Goal: Task Accomplishment & Management: Use online tool/utility

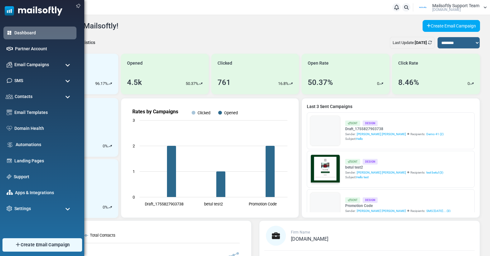
click at [22, 248] on link "Create Email Campaign" at bounding box center [42, 244] width 80 height 13
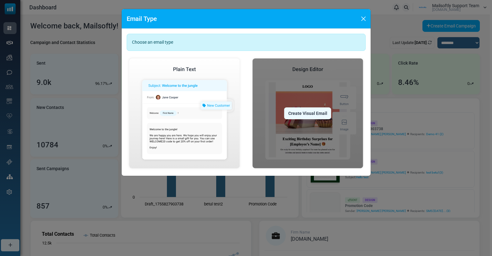
click at [321, 118] on div "Create Visual Email" at bounding box center [307, 113] width 47 height 12
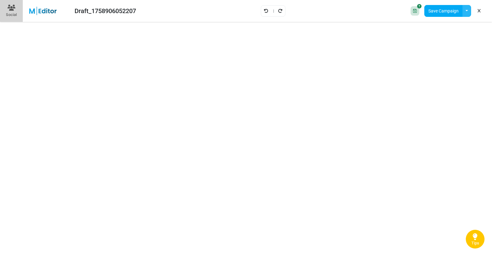
click at [469, 13] on button "button" at bounding box center [467, 11] width 9 height 12
click at [448, 46] on link "Insert Template" at bounding box center [441, 41] width 53 height 11
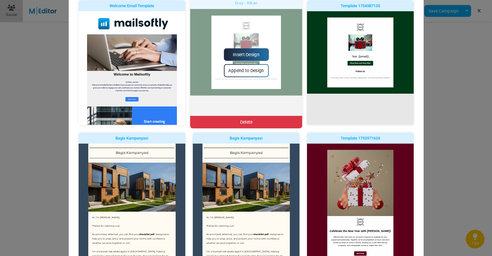
scroll to position [110, 0]
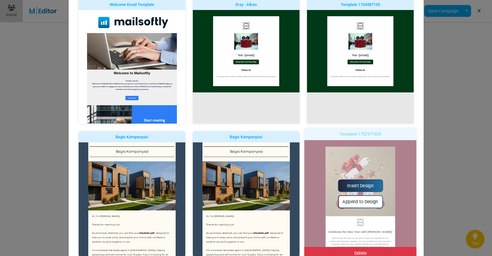
click at [346, 181] on link "Insert Design" at bounding box center [360, 185] width 45 height 12
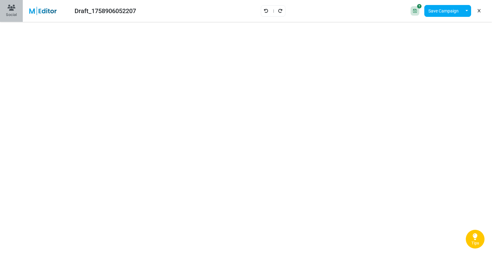
click at [12, 17] on div "Social" at bounding box center [11, 15] width 11 height 6
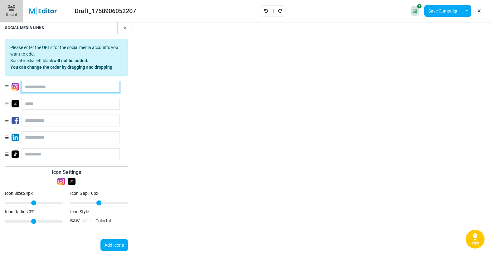
click at [71, 91] on input "text" at bounding box center [71, 87] width 98 height 12
type input "****"
click at [57, 104] on input "text" at bounding box center [71, 104] width 98 height 12
type input "****"
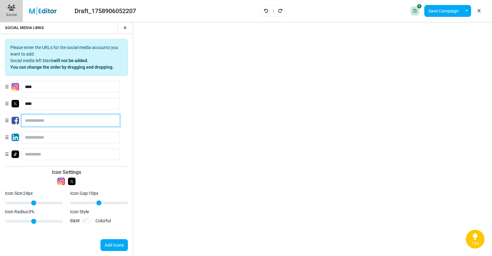
click at [44, 121] on input "text" at bounding box center [71, 121] width 98 height 12
type input "****"
click at [115, 246] on button "Add Icons" at bounding box center [114, 245] width 27 height 12
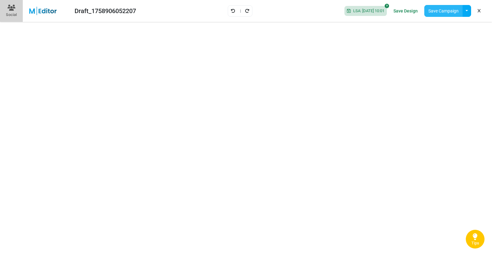
click at [446, 9] on button "Save Campaign" at bounding box center [444, 11] width 38 height 12
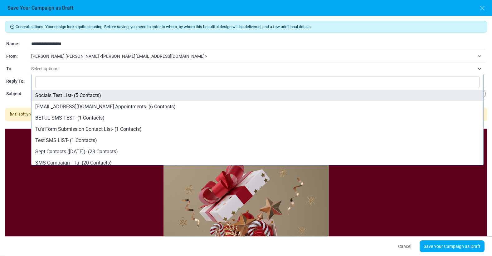
click at [79, 70] on span "Select options" at bounding box center [253, 68] width 444 height 7
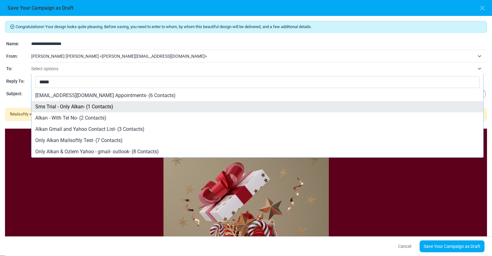
type input "*****"
select select "*****"
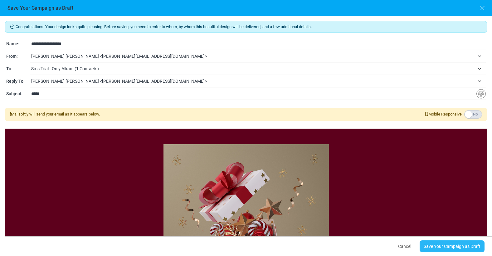
click at [432, 247] on link "Save Your Campaign as Draft" at bounding box center [452, 246] width 65 height 12
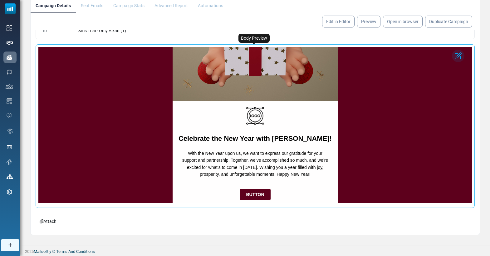
scroll to position [116, 0]
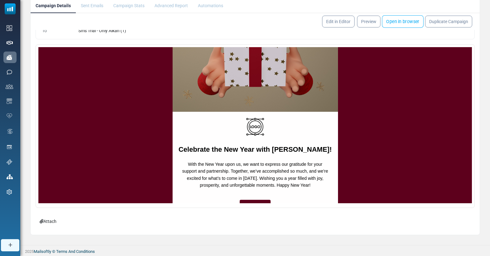
click at [402, 21] on link "Open in browser" at bounding box center [403, 21] width 42 height 12
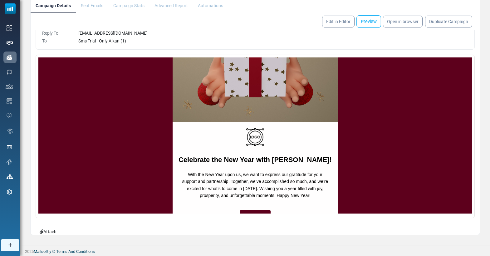
scroll to position [26, 0]
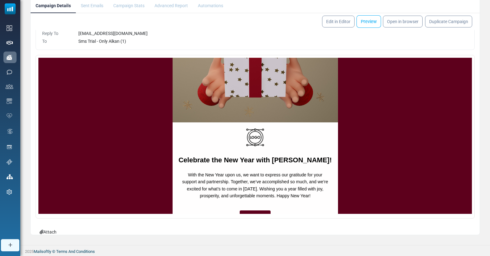
click at [375, 24] on link "Preview" at bounding box center [368, 21] width 25 height 12
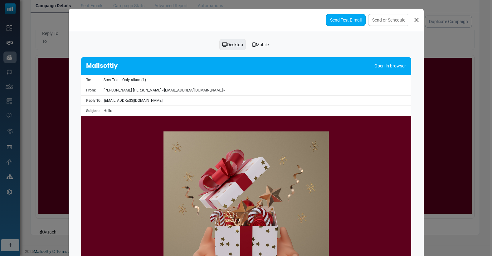
click at [346, 23] on link "Send Test E-mail" at bounding box center [346, 20] width 40 height 12
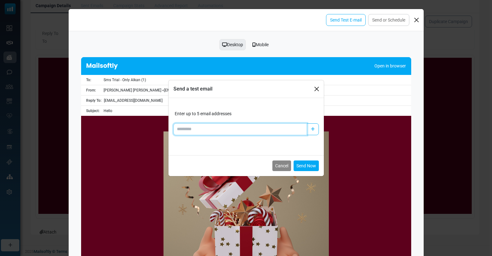
click at [223, 128] on input "Add email" at bounding box center [241, 129] width 134 height 12
type input "**********"
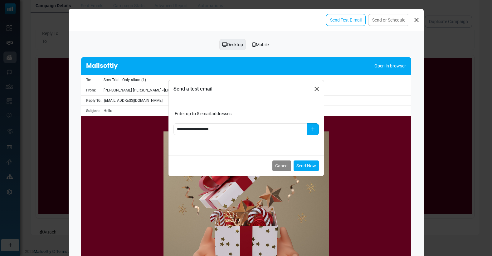
click at [316, 125] on button "button" at bounding box center [313, 129] width 12 height 12
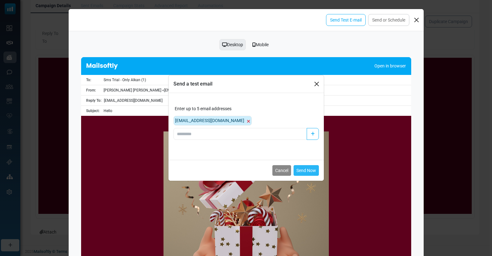
click at [305, 171] on button "Send Now" at bounding box center [306, 170] width 25 height 11
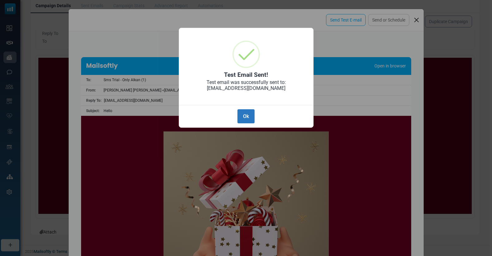
click at [251, 116] on button "Ok" at bounding box center [246, 116] width 17 height 14
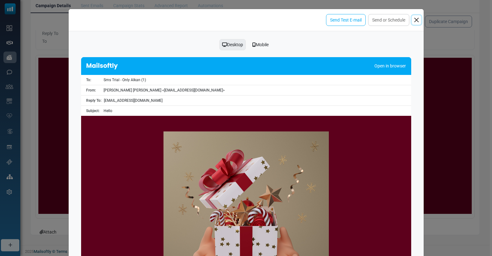
click at [416, 22] on button "Close" at bounding box center [416, 19] width 9 height 9
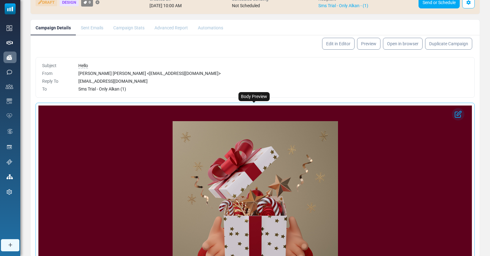
scroll to position [0, 0]
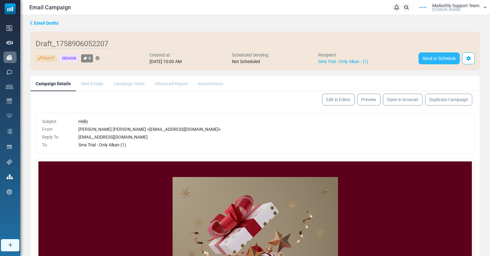
click at [440, 53] on link "Send or Schedule" at bounding box center [439, 58] width 41 height 12
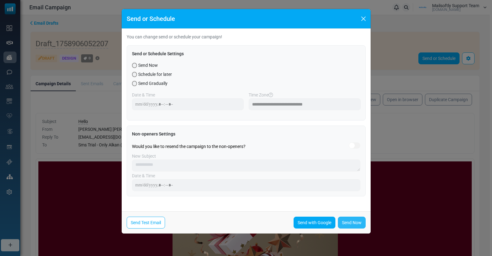
click at [348, 226] on link "Send Now" at bounding box center [352, 223] width 28 height 12
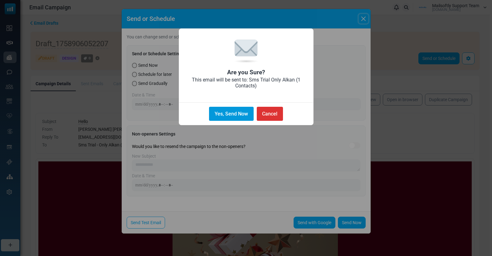
click at [234, 117] on button "Yes, Send Now" at bounding box center [231, 114] width 44 height 14
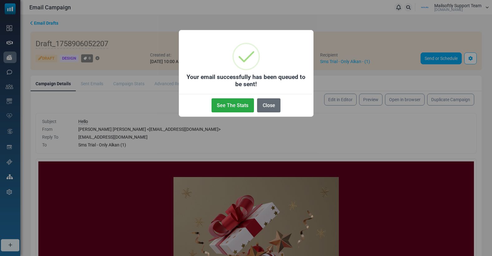
click at [274, 109] on button "Close" at bounding box center [268, 105] width 23 height 14
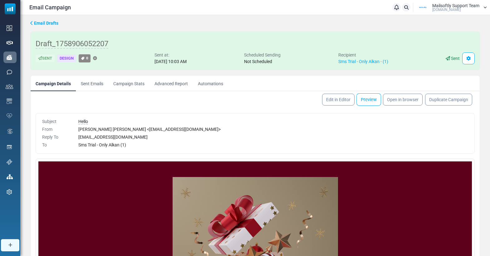
click at [367, 104] on link "Preview" at bounding box center [368, 99] width 25 height 12
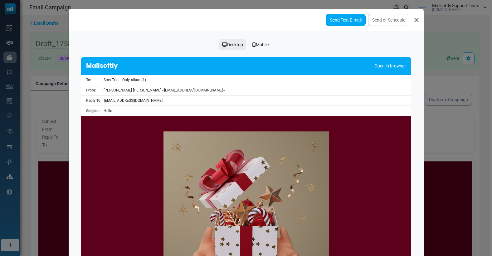
click at [351, 25] on link "Send Test E-mail" at bounding box center [346, 20] width 40 height 12
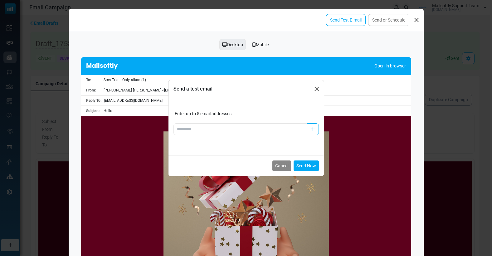
click at [225, 135] on div "Enter up to 5 email addresses" at bounding box center [246, 123] width 155 height 50
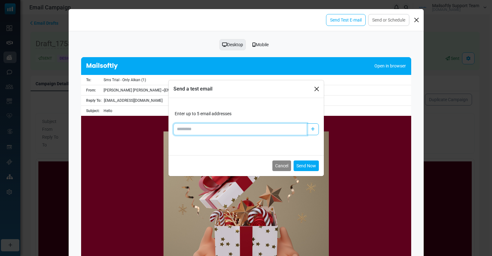
click at [227, 130] on input "Add email" at bounding box center [241, 129] width 134 height 12
type input "**********"
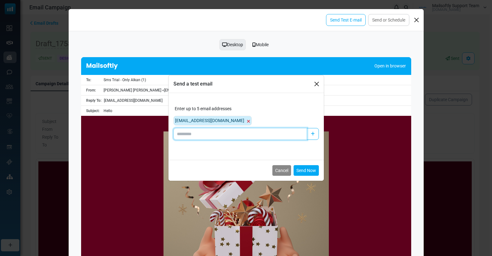
click at [243, 135] on input "Add email" at bounding box center [241, 134] width 134 height 12
type input "**********"
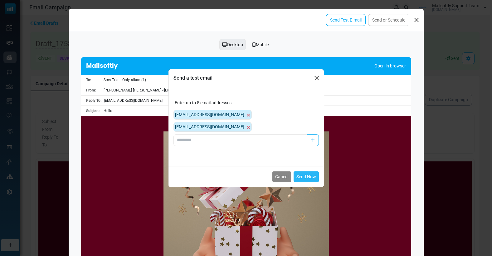
click at [306, 171] on button "Send Now" at bounding box center [306, 176] width 25 height 11
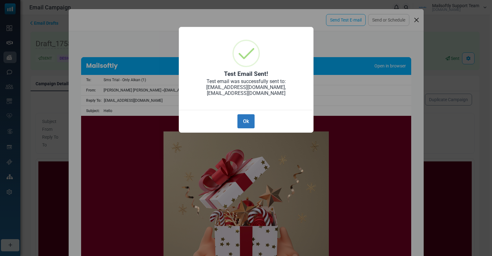
click at [247, 116] on button "Ok" at bounding box center [246, 121] width 17 height 14
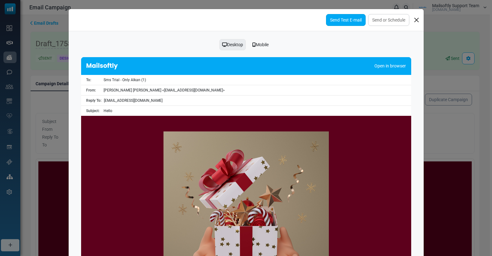
click at [355, 22] on link "Send Test E-mail" at bounding box center [346, 20] width 40 height 12
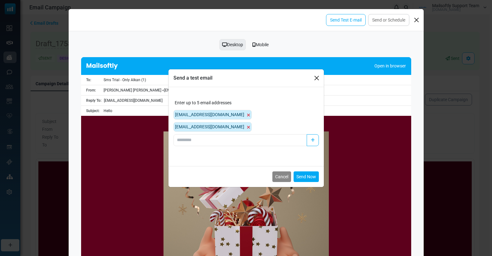
click at [247, 117] on icon at bounding box center [248, 115] width 3 height 4
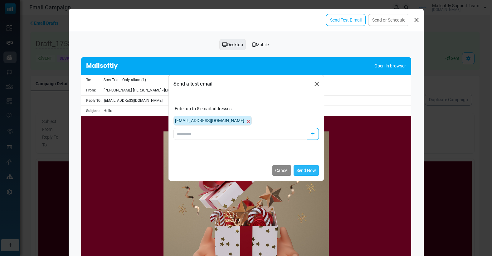
click at [300, 166] on button "Send Now" at bounding box center [306, 170] width 25 height 11
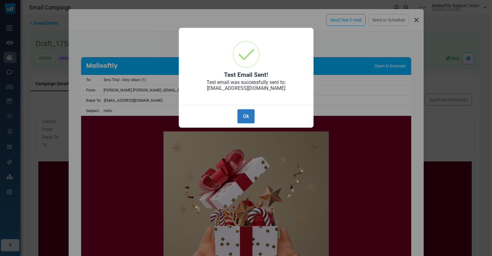
click at [248, 115] on button "Ok" at bounding box center [246, 116] width 17 height 14
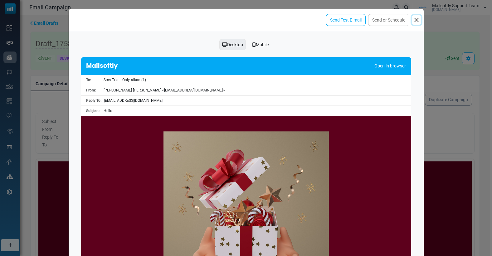
click at [417, 21] on button "Close" at bounding box center [416, 19] width 9 height 9
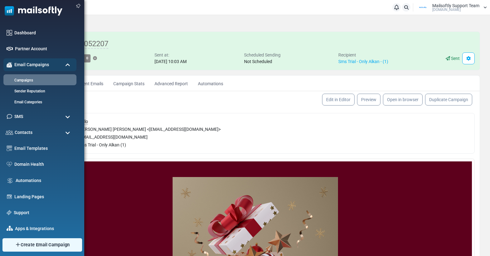
click at [11, 246] on link "Create Email Campaign" at bounding box center [42, 244] width 80 height 13
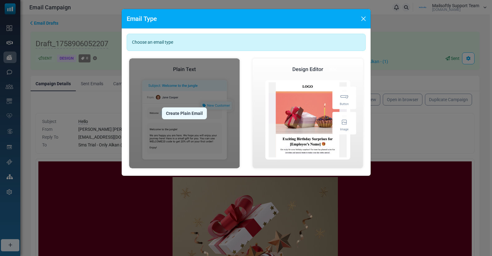
click at [189, 117] on div "Create Plain Email" at bounding box center [184, 113] width 45 height 12
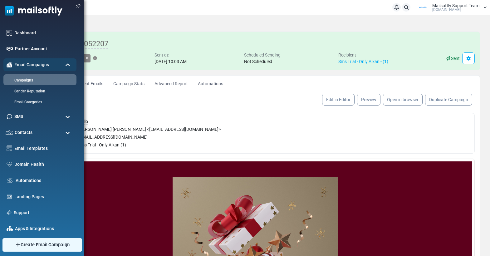
click at [8, 246] on link "Create Email Campaign" at bounding box center [42, 244] width 80 height 13
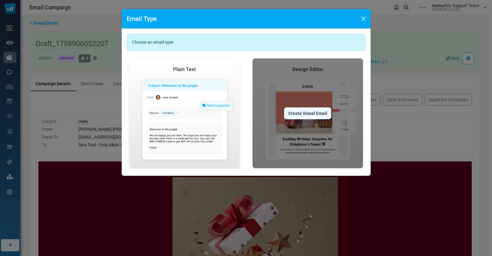
click at [297, 111] on div "Create Visual Email" at bounding box center [307, 113] width 47 height 12
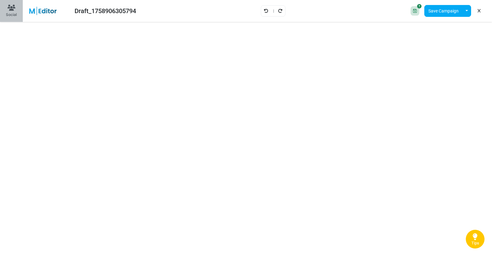
click at [13, 18] on button "Social" at bounding box center [11, 11] width 23 height 22
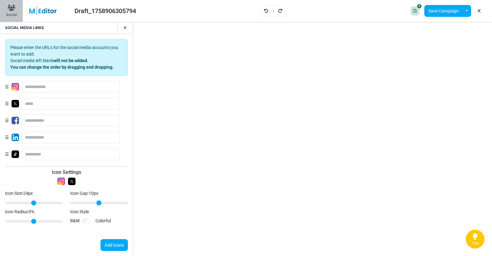
click at [13, 18] on button "Social" at bounding box center [11, 11] width 23 height 22
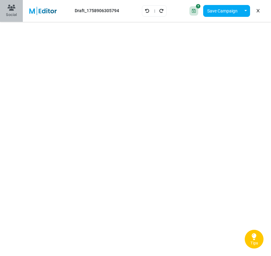
click at [22, 15] on button "Social" at bounding box center [11, 11] width 23 height 22
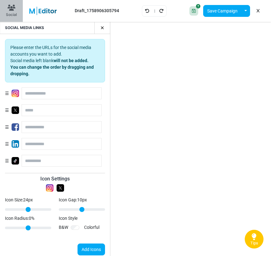
click at [17, 14] on button "Social" at bounding box center [11, 11] width 23 height 22
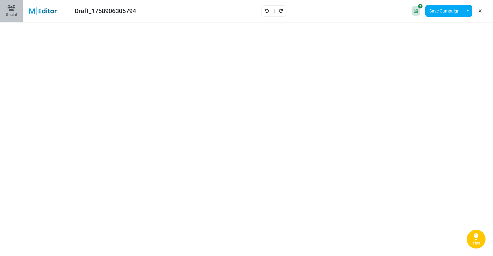
click at [10, 5] on icon at bounding box center [11, 8] width 8 height 6
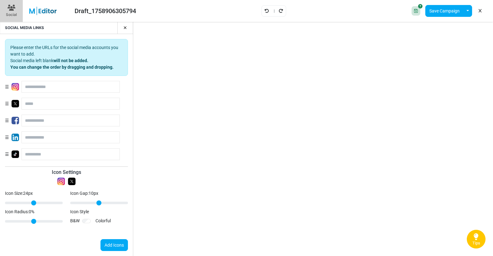
click at [126, 26] on icon "button" at bounding box center [125, 28] width 3 height 4
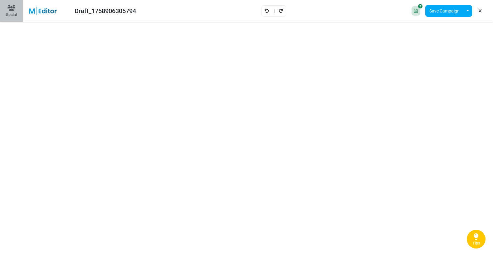
click at [10, 13] on div "Social" at bounding box center [11, 15] width 11 height 6
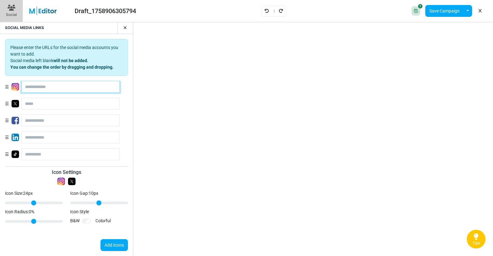
click at [47, 87] on input "text" at bounding box center [71, 87] width 98 height 12
click at [29, 106] on input "text" at bounding box center [71, 104] width 98 height 12
type input "***"
click at [33, 123] on input "text" at bounding box center [71, 121] width 98 height 12
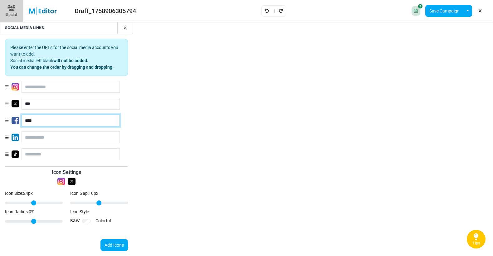
type input "****"
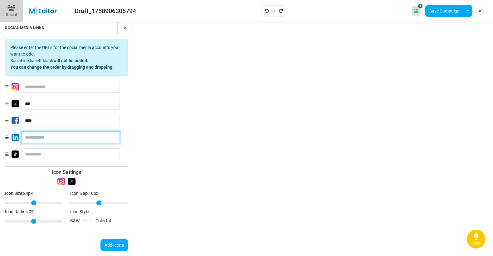
click at [32, 133] on input "text" at bounding box center [71, 137] width 98 height 12
type input "****"
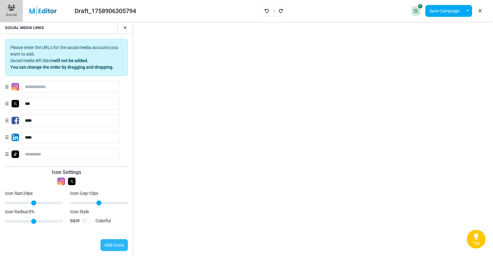
click at [112, 246] on button "Add Icons" at bounding box center [114, 245] width 27 height 12
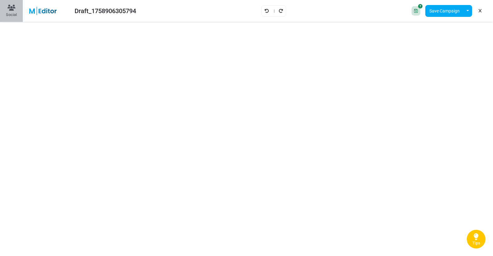
click at [3, 13] on button "Social" at bounding box center [11, 11] width 23 height 22
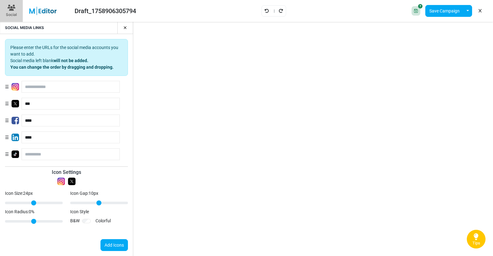
click at [126, 23] on button "button" at bounding box center [122, 28] width 11 height 12
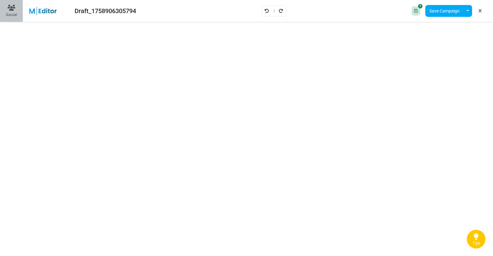
click at [16, 13] on div "Social" at bounding box center [11, 15] width 11 height 6
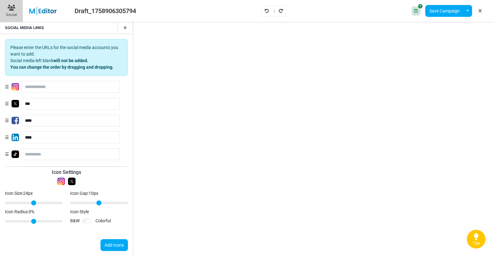
click at [127, 26] on button "button" at bounding box center [122, 28] width 11 height 12
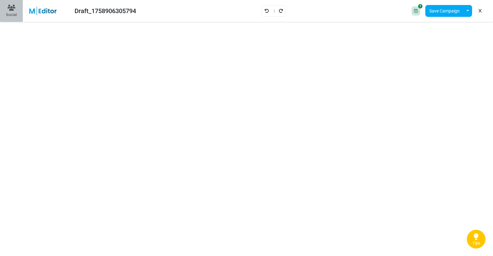
click at [12, 14] on div "Social" at bounding box center [11, 15] width 11 height 6
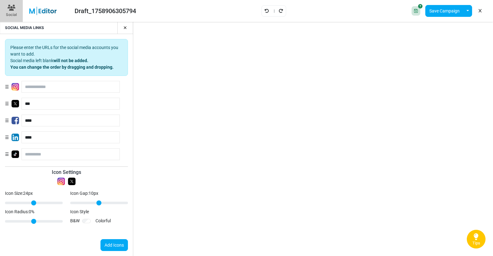
click at [123, 26] on button "button" at bounding box center [122, 28] width 11 height 12
